Goal: Find contact information: Obtain details needed to contact an individual or organization

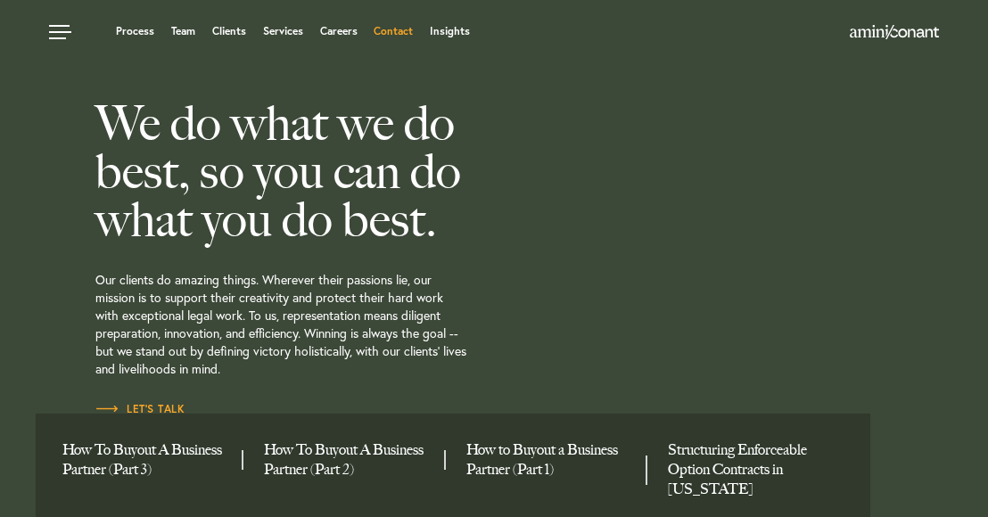
click at [405, 32] on link "Contact" at bounding box center [393, 31] width 39 height 11
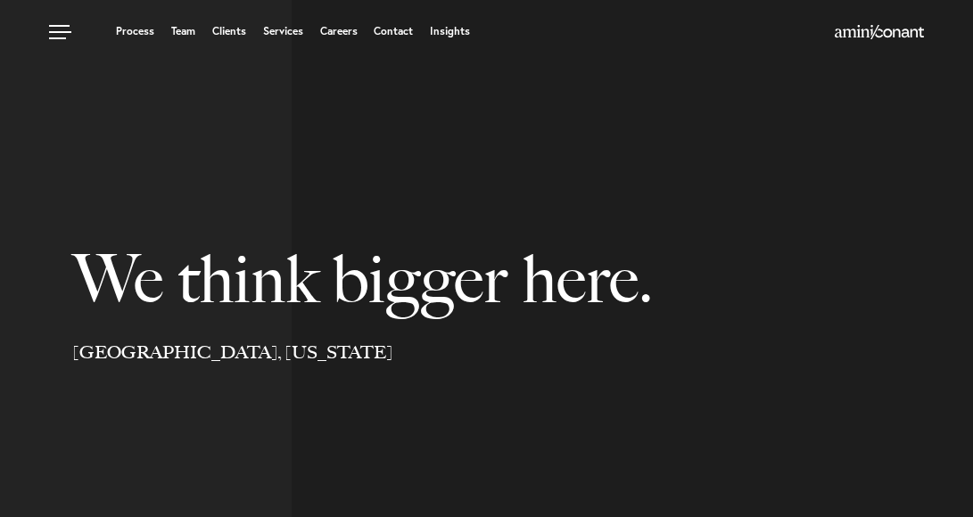
select select "Austin"
select select "Business and Civil Litigation"
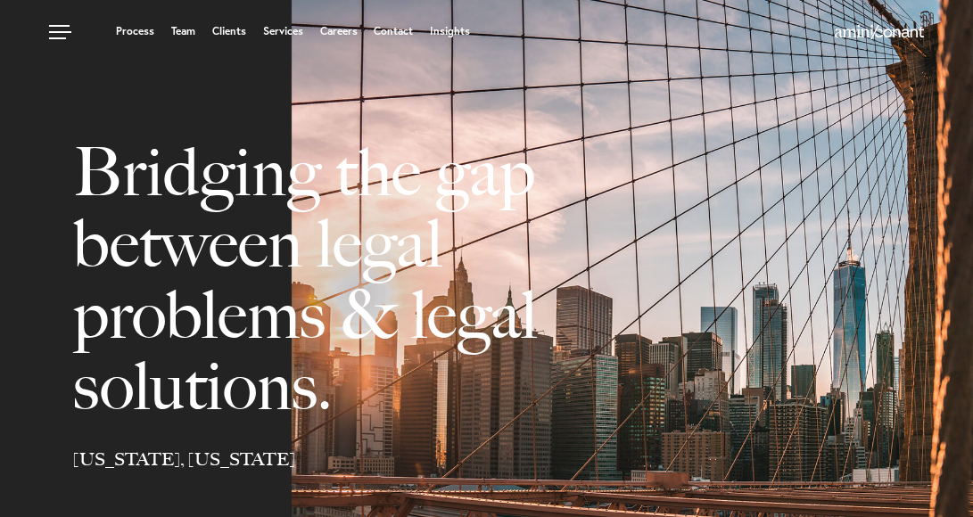
click at [391, 31] on link "Contact" at bounding box center [393, 31] width 39 height 11
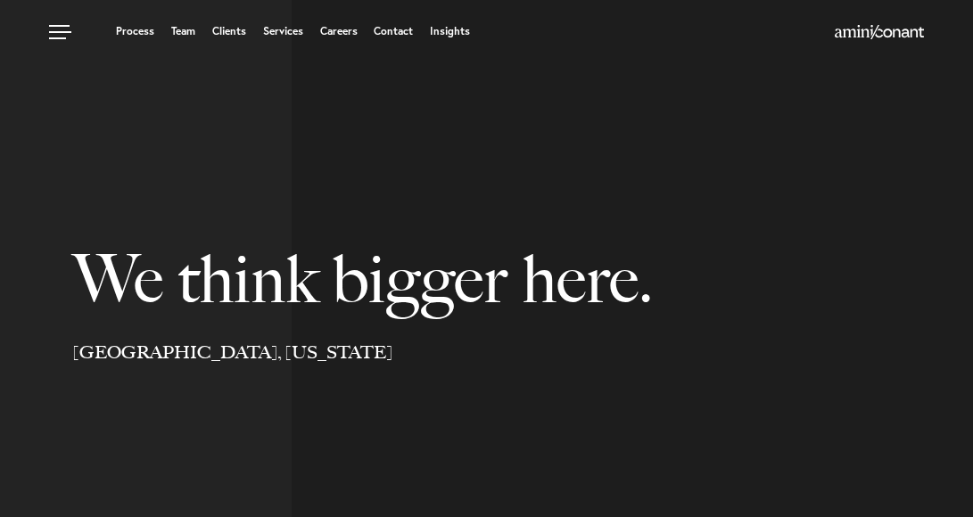
select select "Austin"
select select "Business and Civil Litigation"
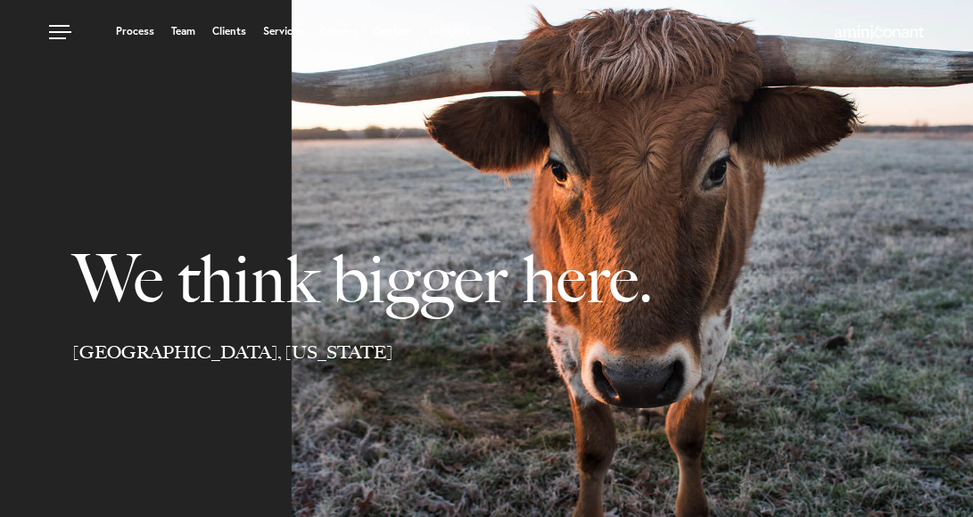
click at [221, 60] on div "Process Team Clients Services Careers Contact Insights" at bounding box center [486, 31] width 973 height 62
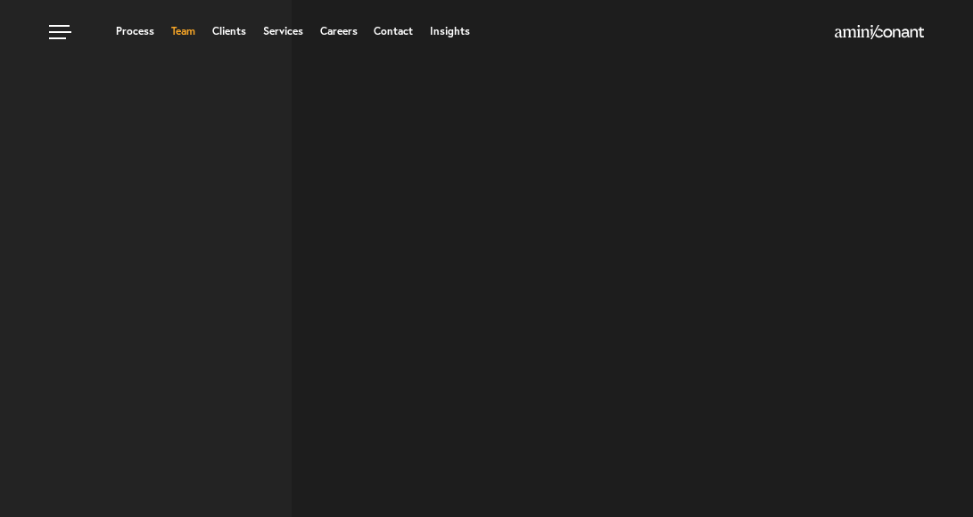
click at [177, 31] on link "Team" at bounding box center [183, 31] width 24 height 11
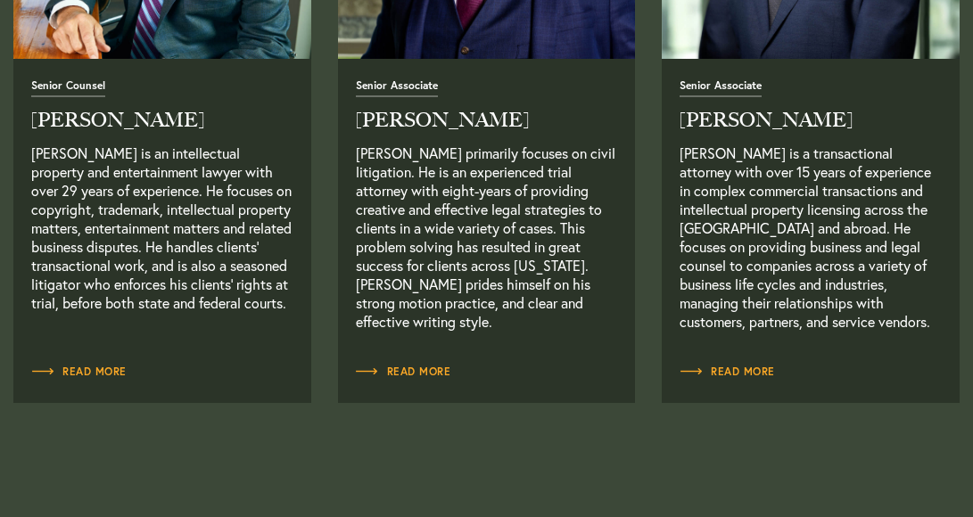
scroll to position [1669, 0]
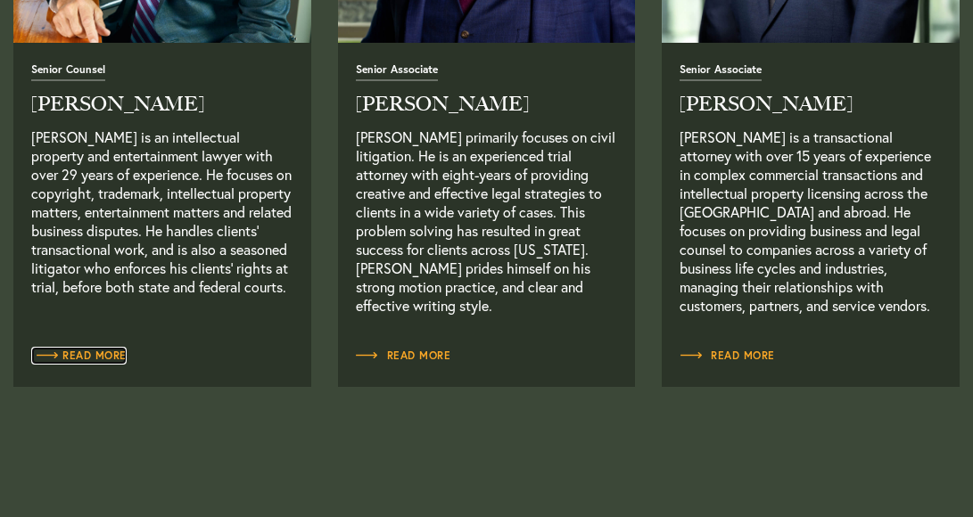
click at [106, 350] on span "Read More" at bounding box center [78, 355] width 95 height 11
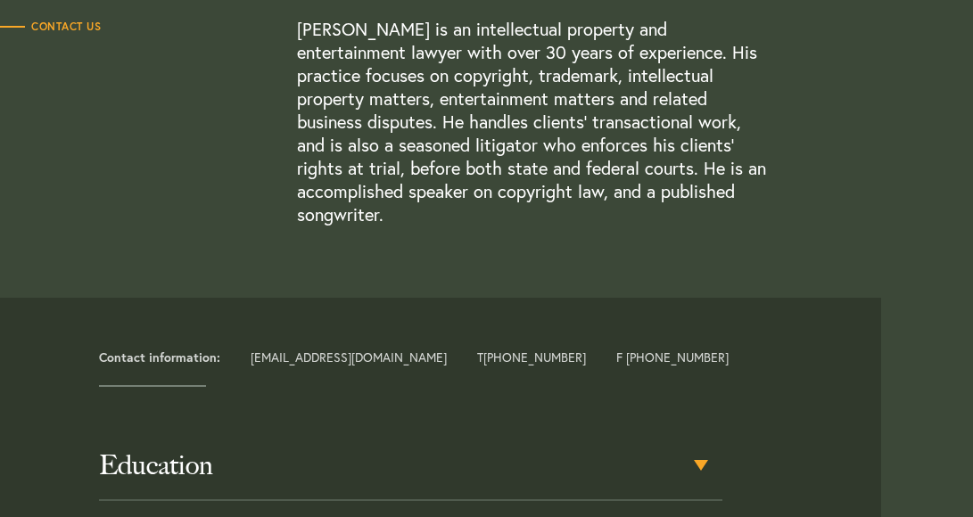
scroll to position [407, 0]
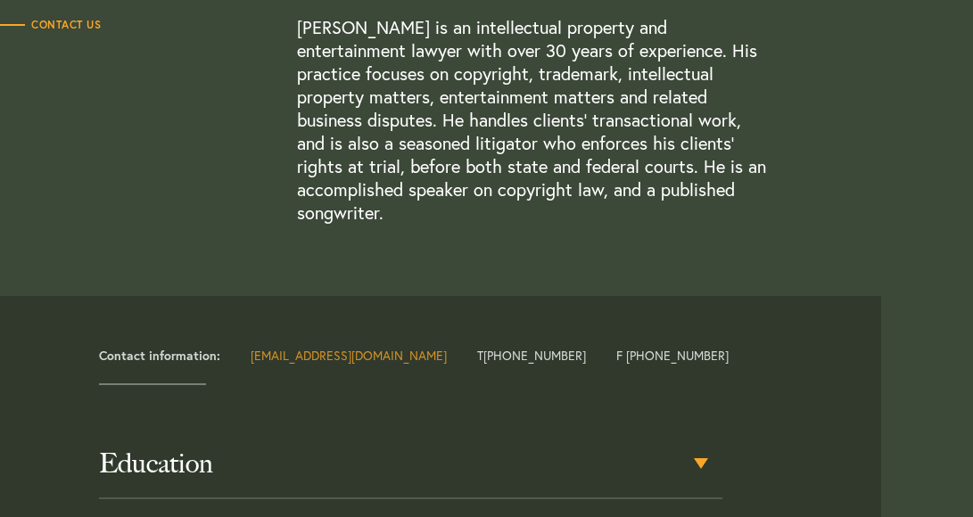
click at [356, 347] on link "[EMAIL_ADDRESS][DOMAIN_NAME]" at bounding box center [349, 355] width 196 height 17
